Goal: Use online tool/utility: Utilize a website feature to perform a specific function

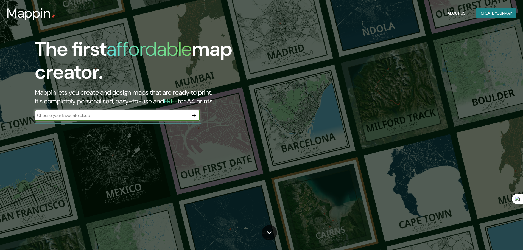
click at [146, 119] on div "​" at bounding box center [117, 115] width 165 height 11
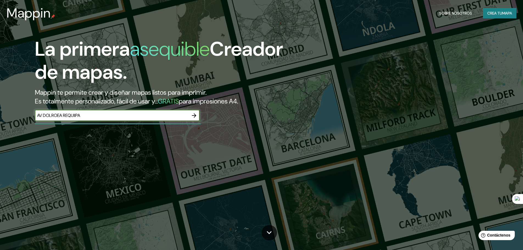
type input "AV DOLROEA REQUIIPA"
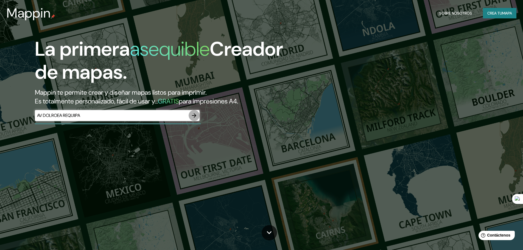
click at [195, 117] on icon "button" at bounding box center [194, 115] width 7 height 7
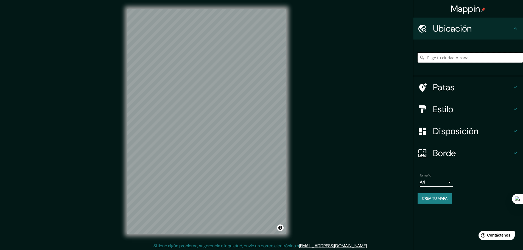
click at [478, 58] on input "Elige tu ciudad o zona" at bounding box center [470, 58] width 105 height 10
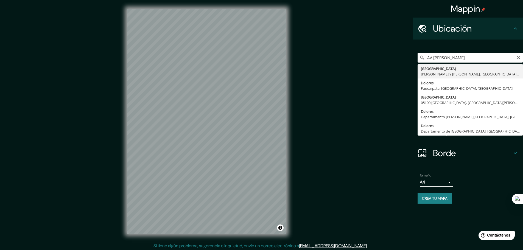
type input "[GEOGRAPHIC_DATA][PERSON_NAME][GEOGRAPHIC_DATA][PERSON_NAME] Y [PERSON_NAME], […"
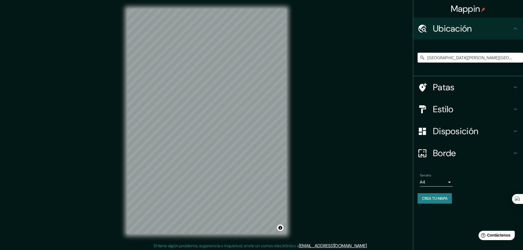
click at [451, 90] on font "Patas" at bounding box center [444, 88] width 22 height 12
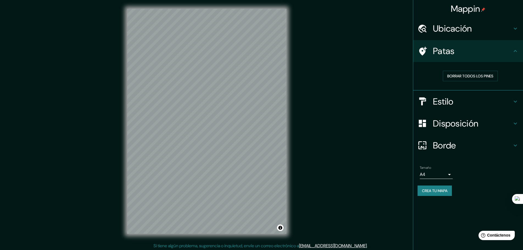
click at [503, 47] on h4 "Patas" at bounding box center [472, 51] width 79 height 11
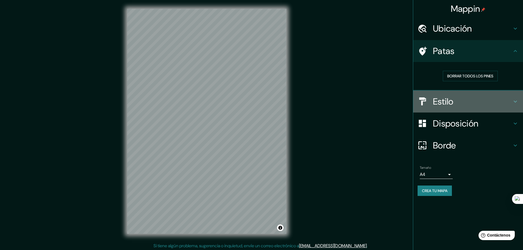
click at [500, 102] on h4 "Estilo" at bounding box center [472, 101] width 79 height 11
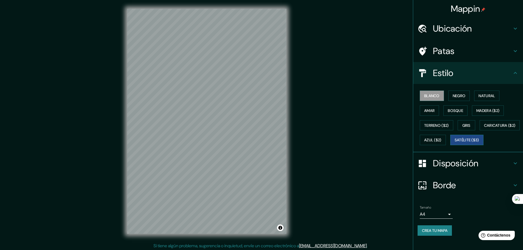
click at [455, 144] on font "Satélite ($3)" at bounding box center [467, 139] width 24 height 7
click at [457, 96] on font "Negro" at bounding box center [459, 95] width 13 height 5
click at [430, 99] on button "Blanco" at bounding box center [432, 96] width 24 height 10
click at [458, 93] on font "Negro" at bounding box center [459, 95] width 13 height 7
click at [431, 97] on font "Blanco" at bounding box center [431, 95] width 15 height 5
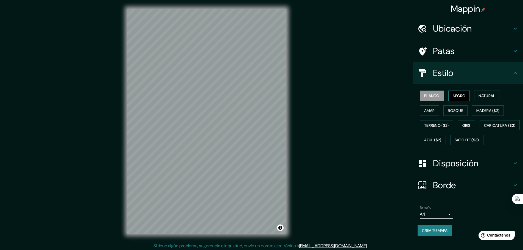
click at [448, 96] on button "Negro" at bounding box center [459, 96] width 22 height 10
click at [428, 111] on font "Amar" at bounding box center [429, 110] width 10 height 5
click at [453, 112] on font "Bosque" at bounding box center [455, 110] width 15 height 5
click at [485, 109] on font "Madera ($2)" at bounding box center [487, 110] width 23 height 5
click at [462, 123] on font "Gris" at bounding box center [466, 125] width 8 height 5
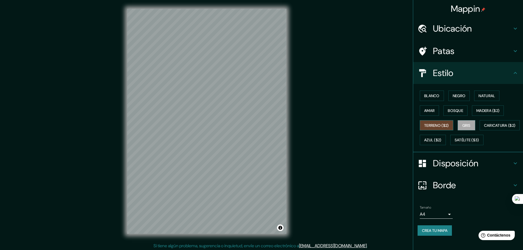
click at [437, 124] on font "Terreno ($2)" at bounding box center [436, 125] width 25 height 5
click at [484, 128] on font "Caricatura ($2)" at bounding box center [500, 125] width 32 height 5
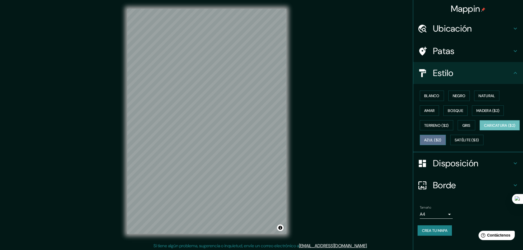
click at [442, 138] on font "Azul ($2)" at bounding box center [432, 140] width 17 height 5
click at [455, 143] on font "Satélite ($3)" at bounding box center [467, 140] width 24 height 5
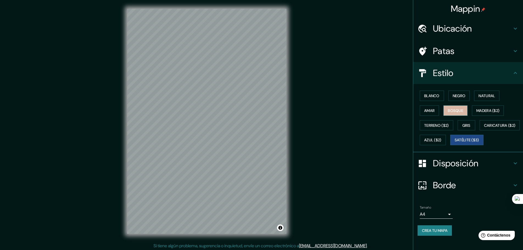
click at [448, 108] on font "Bosque" at bounding box center [455, 110] width 15 height 5
click at [431, 97] on font "Blanco" at bounding box center [431, 95] width 15 height 5
click at [431, 109] on font "Amar" at bounding box center [429, 110] width 10 height 5
click at [456, 91] on button "Negro" at bounding box center [459, 96] width 22 height 10
click at [483, 93] on font "Natural" at bounding box center [487, 95] width 16 height 7
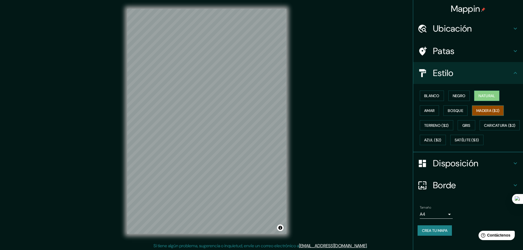
click at [483, 109] on font "Madera ($2)" at bounding box center [487, 110] width 23 height 5
click at [433, 125] on font "Terreno ($2)" at bounding box center [436, 125] width 25 height 5
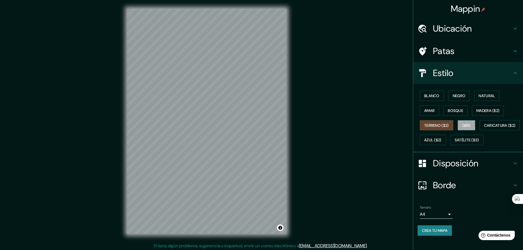
click at [458, 124] on button "Gris" at bounding box center [467, 125] width 18 height 10
click at [480, 131] on button "Caricatura ($2)" at bounding box center [500, 125] width 40 height 10
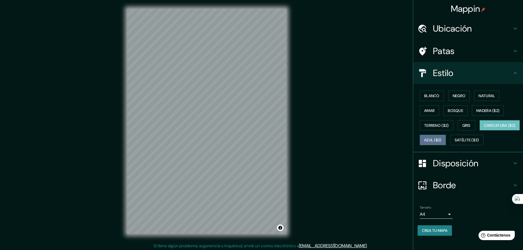
click at [442, 140] on font "Azul ($2)" at bounding box center [432, 140] width 17 height 5
click at [455, 143] on font "Satélite ($3)" at bounding box center [467, 140] width 24 height 5
